Goal: Transaction & Acquisition: Purchase product/service

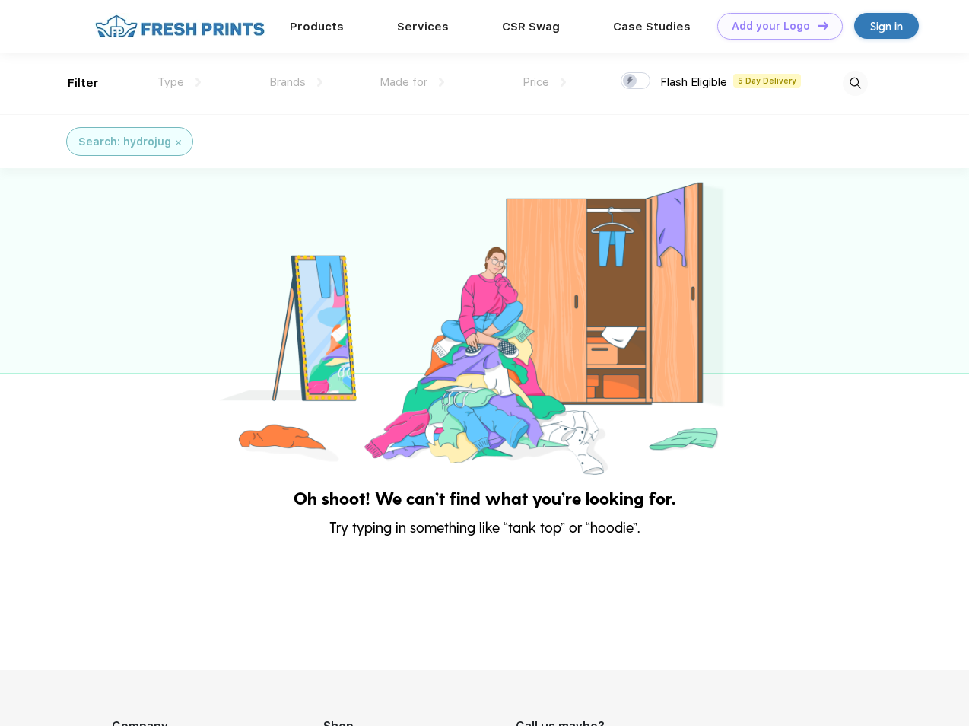
click at [774, 26] on link "Add your Logo Design Tool" at bounding box center [780, 26] width 126 height 27
click at [0, 0] on div "Design Tool" at bounding box center [0, 0] width 0 height 0
click at [816, 25] on link "Add your Logo Design Tool" at bounding box center [780, 26] width 126 height 27
click at [73, 83] on div "Filter" at bounding box center [83, 83] width 31 height 17
click at [180, 82] on span "Type" at bounding box center [170, 82] width 27 height 14
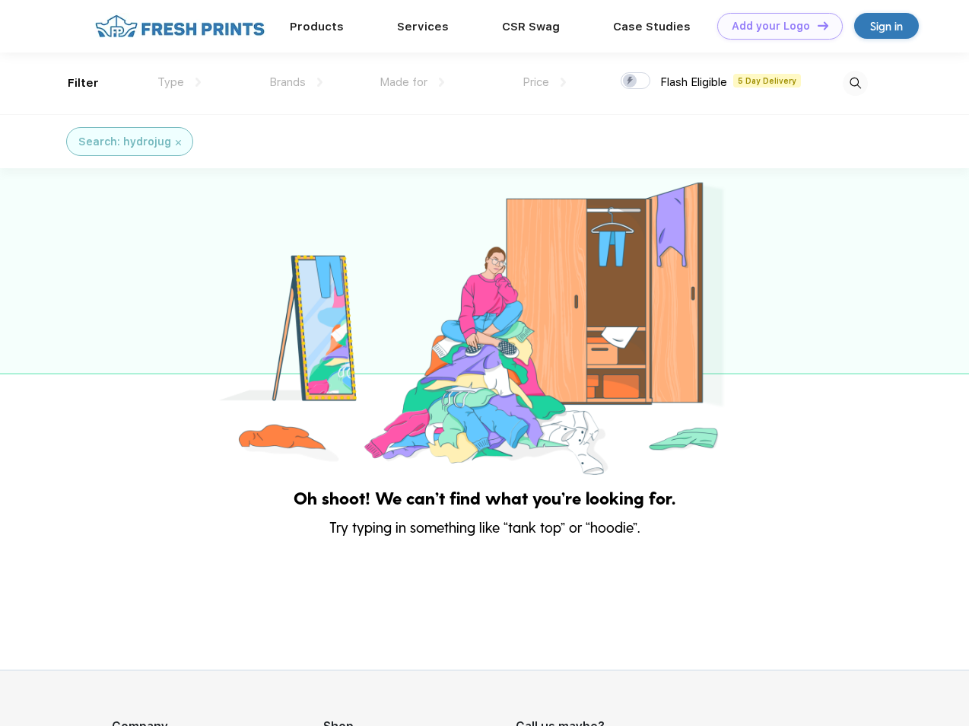
click at [296, 82] on span "Brands" at bounding box center [287, 82] width 37 height 14
click at [412, 82] on span "Made for" at bounding box center [404, 82] width 48 height 14
click at [545, 82] on span "Price" at bounding box center [536, 82] width 27 height 14
click at [636, 81] on div at bounding box center [636, 80] width 30 height 17
click at [631, 81] on input "checkbox" at bounding box center [626, 77] width 10 height 10
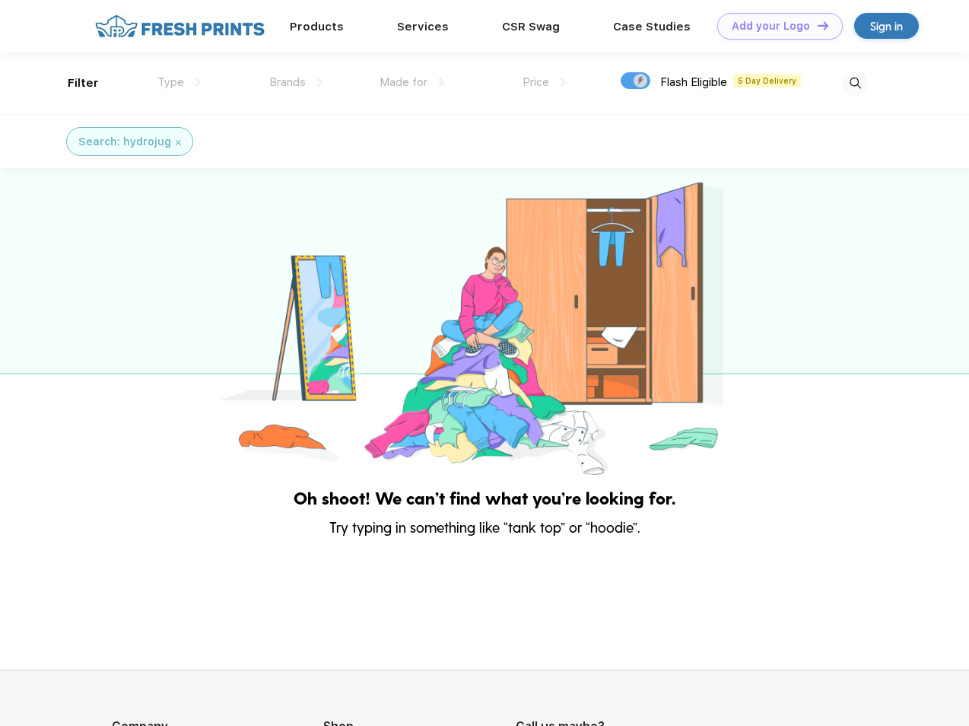
click at [855, 83] on img at bounding box center [855, 83] width 25 height 25
